Goal: Check status: Check status

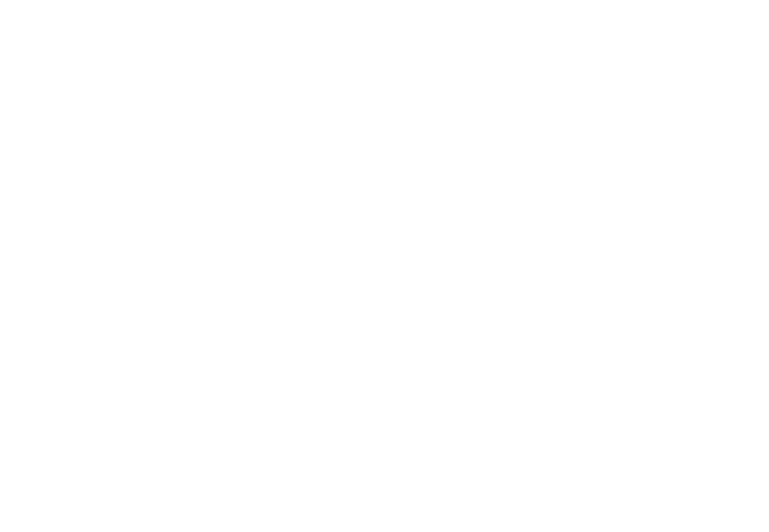
select select "100"
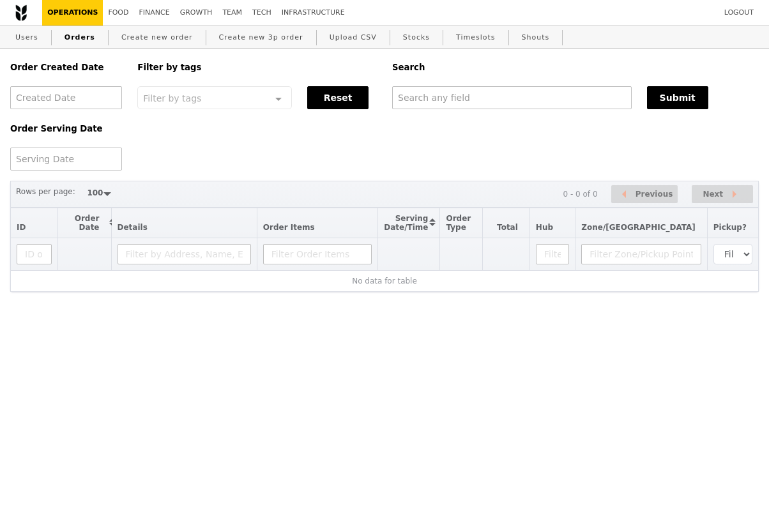
select select "100"
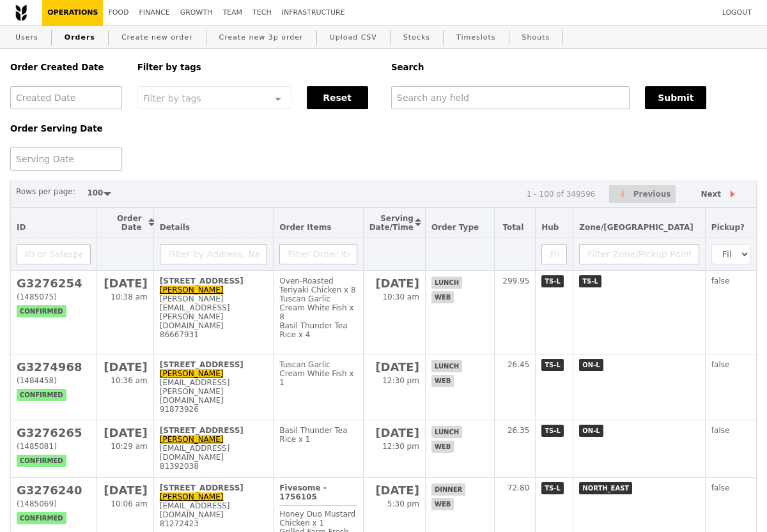
click at [94, 153] on div at bounding box center [66, 159] width 112 height 23
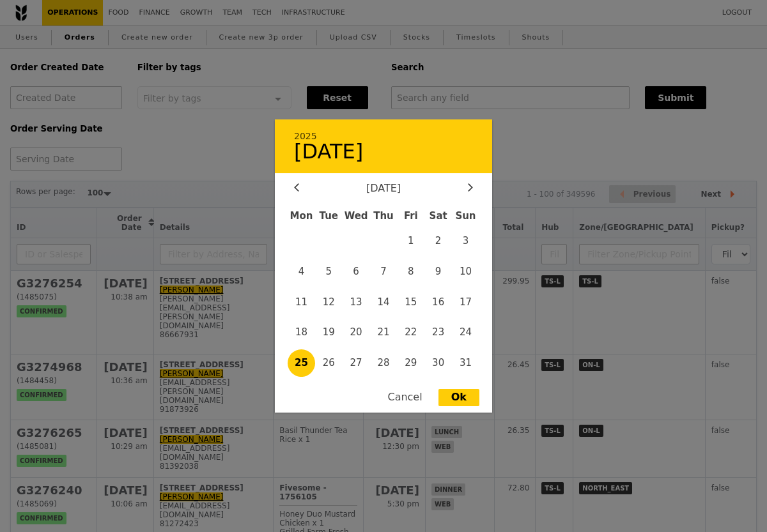
click at [302, 361] on span "25" at bounding box center [301, 363] width 27 height 27
type input "[DATE]"
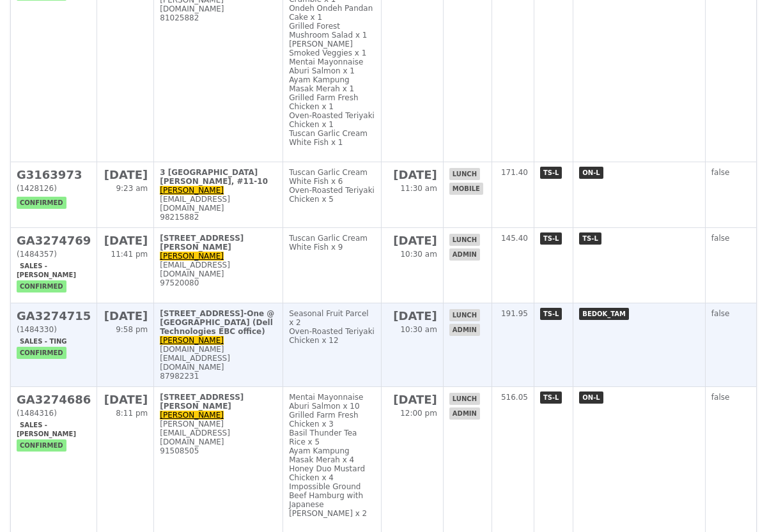
scroll to position [3371, 0]
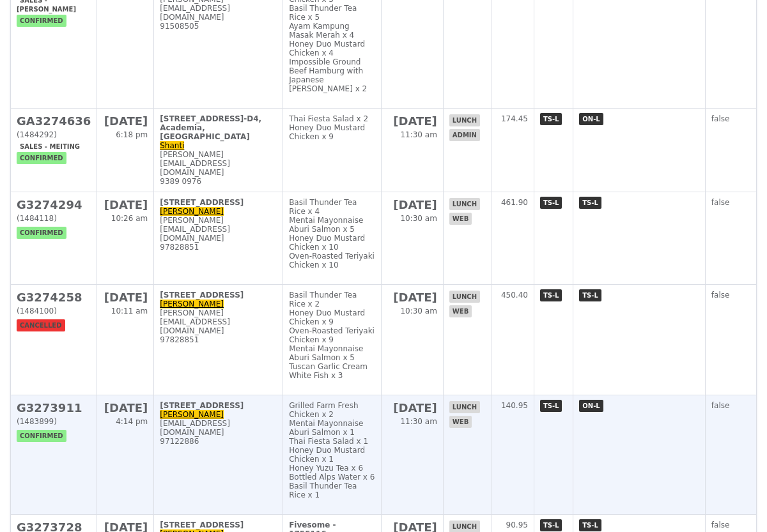
click at [40, 401] on h2 "G3273911" at bounding box center [54, 407] width 74 height 13
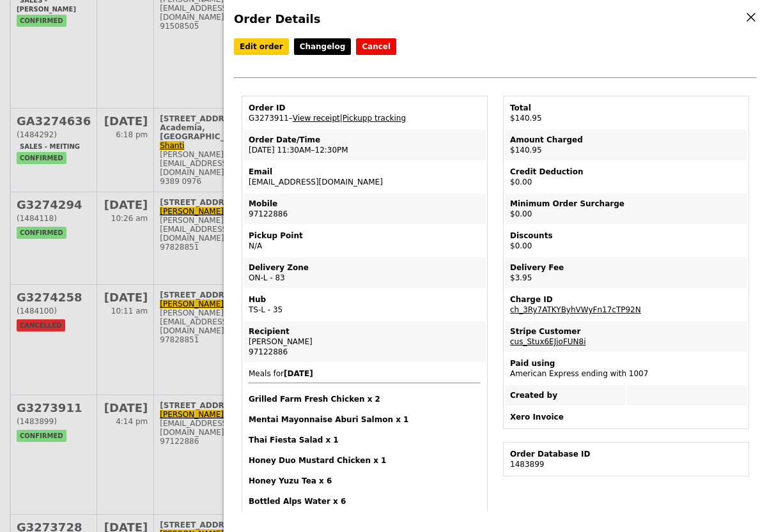
click at [320, 117] on link "View receipt" at bounding box center [316, 118] width 47 height 9
click at [371, 116] on link "Pickupp tracking" at bounding box center [374, 118] width 63 height 9
click at [756, 13] on icon at bounding box center [751, 18] width 12 height 12
